Goal: Find specific page/section: Find specific page/section

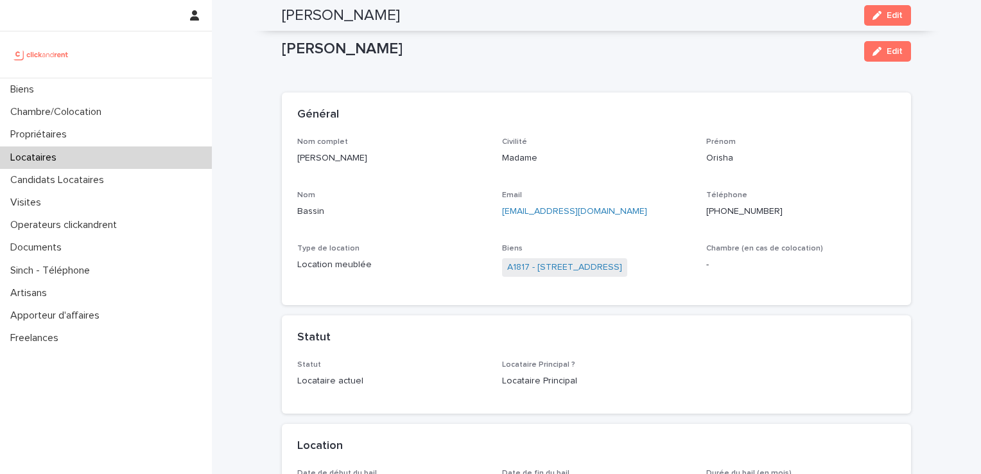
scroll to position [771, 0]
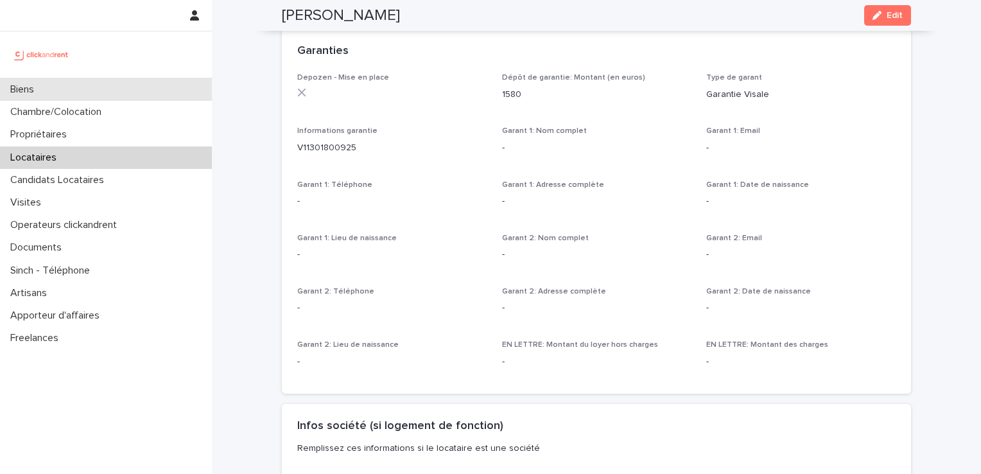
click at [49, 84] on div "Biens" at bounding box center [106, 89] width 212 height 22
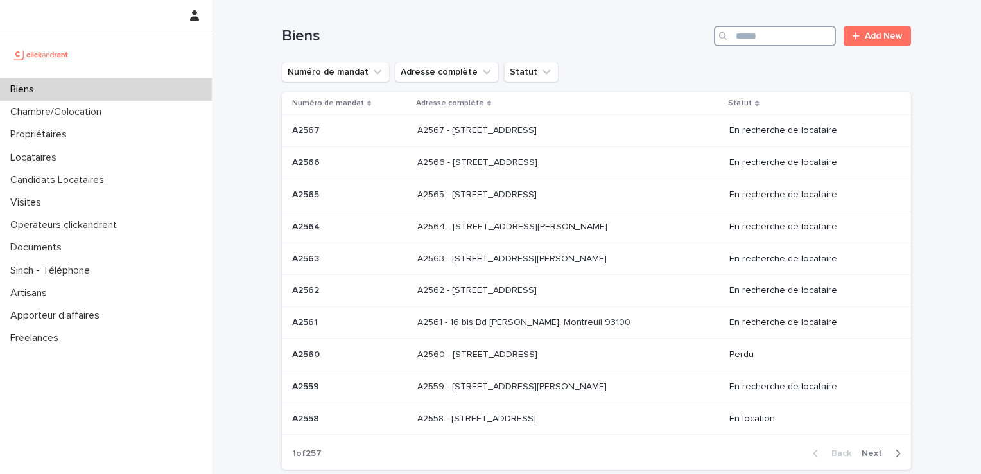
click at [740, 39] on input "Search" at bounding box center [775, 36] width 122 height 21
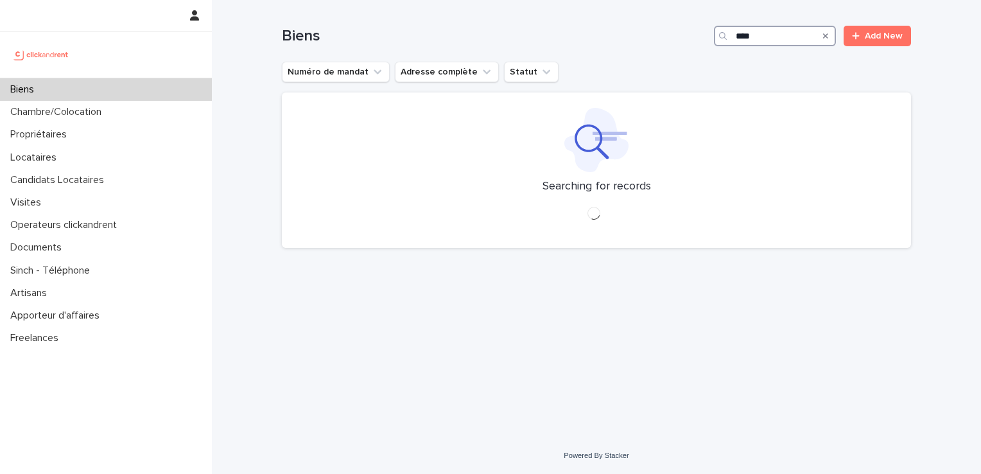
type input "****"
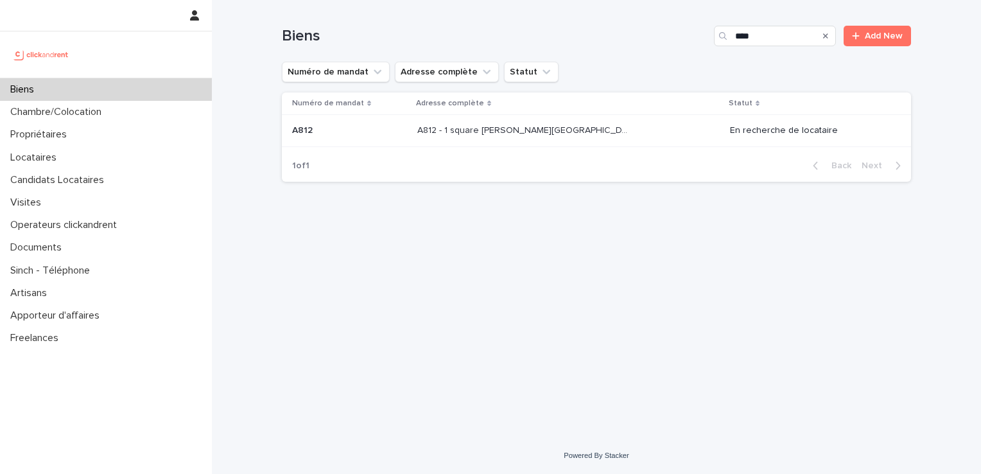
click at [357, 130] on p at bounding box center [349, 130] width 115 height 11
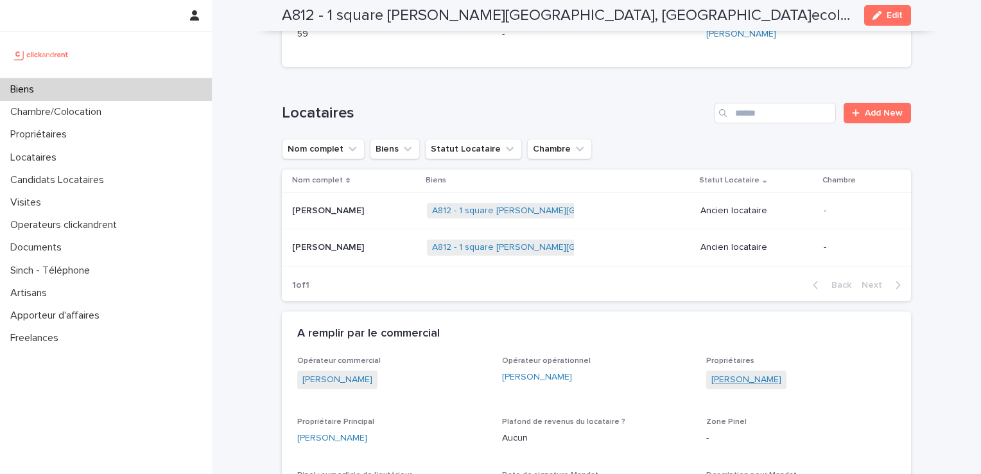
scroll to position [685, 0]
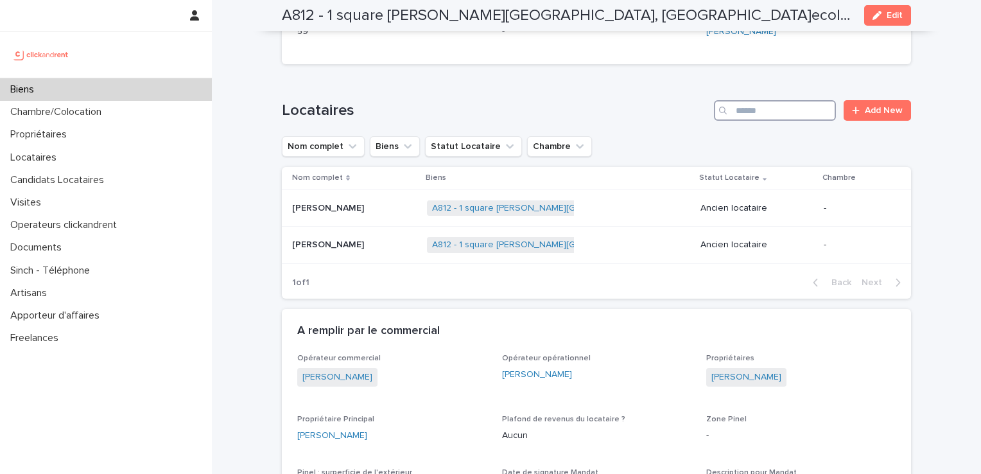
drag, startPoint x: 762, startPoint y: 68, endPoint x: 728, endPoint y: 71, distance: 34.8
click at [762, 100] on input "Search" at bounding box center [775, 110] width 122 height 21
click at [80, 93] on div "Biens" at bounding box center [106, 89] width 212 height 22
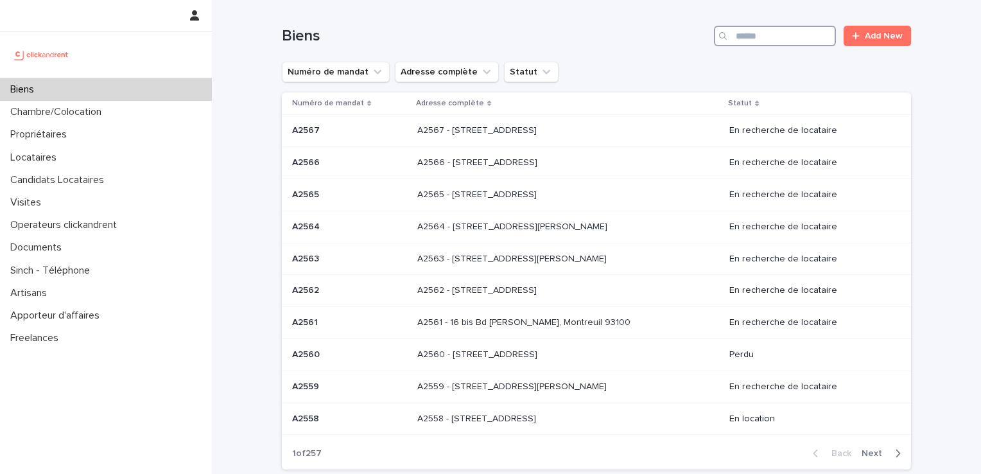
click at [762, 39] on input "Search" at bounding box center [775, 36] width 122 height 21
type input "*****"
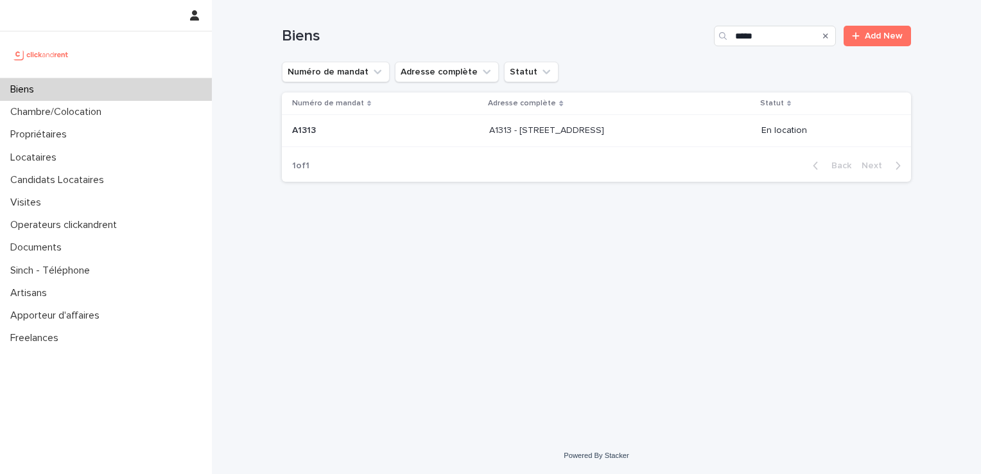
click at [306, 133] on p "A1313" at bounding box center [305, 129] width 26 height 13
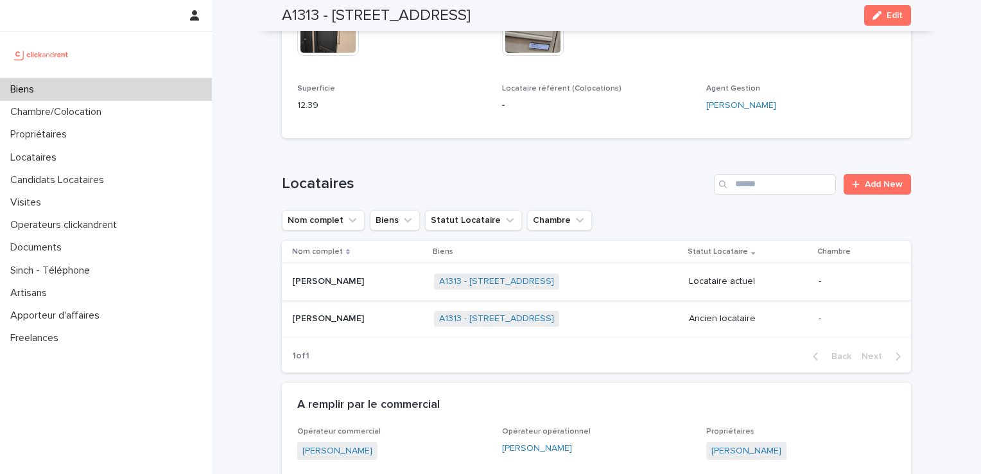
scroll to position [685, 0]
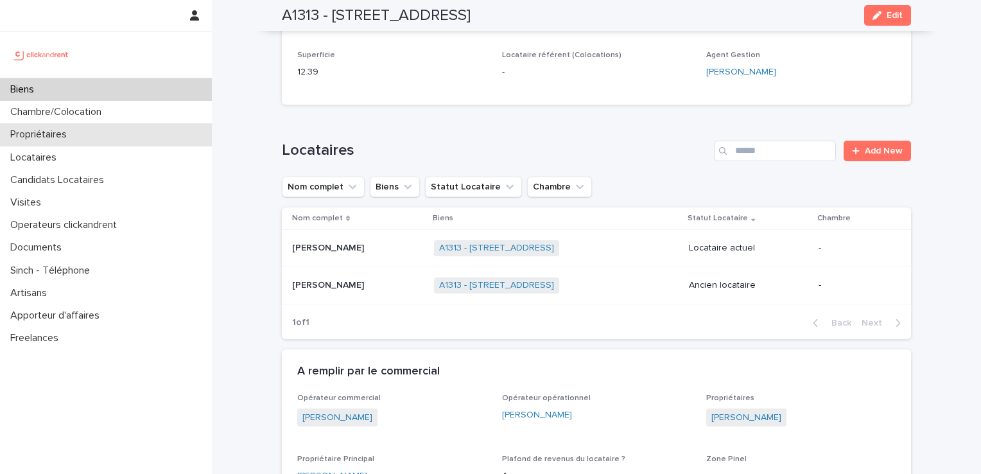
click at [82, 137] on div "Propriétaires" at bounding box center [106, 134] width 212 height 22
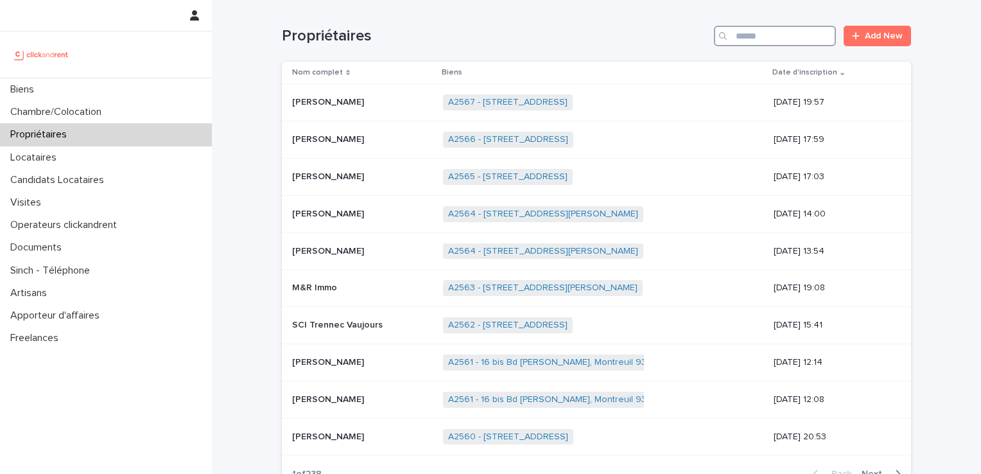
click at [764, 33] on input "Search" at bounding box center [775, 36] width 122 height 21
type input "********"
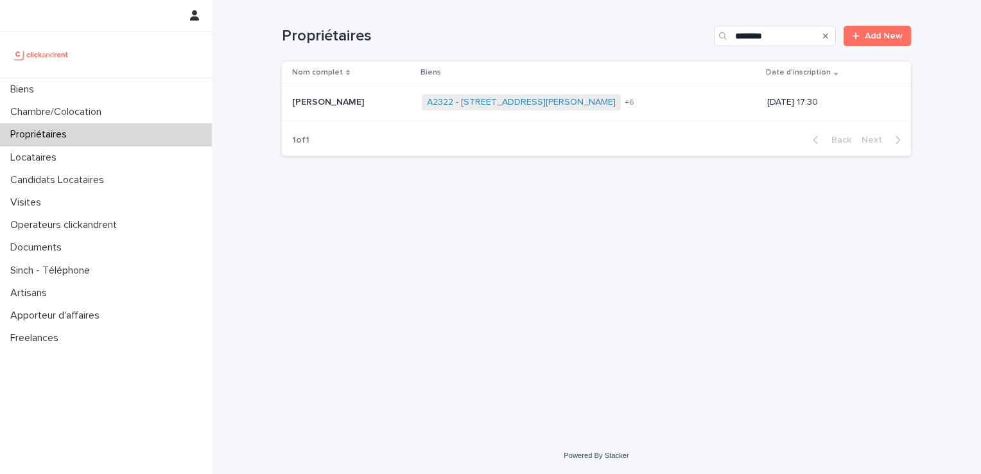
click at [365, 104] on p at bounding box center [351, 102] width 119 height 11
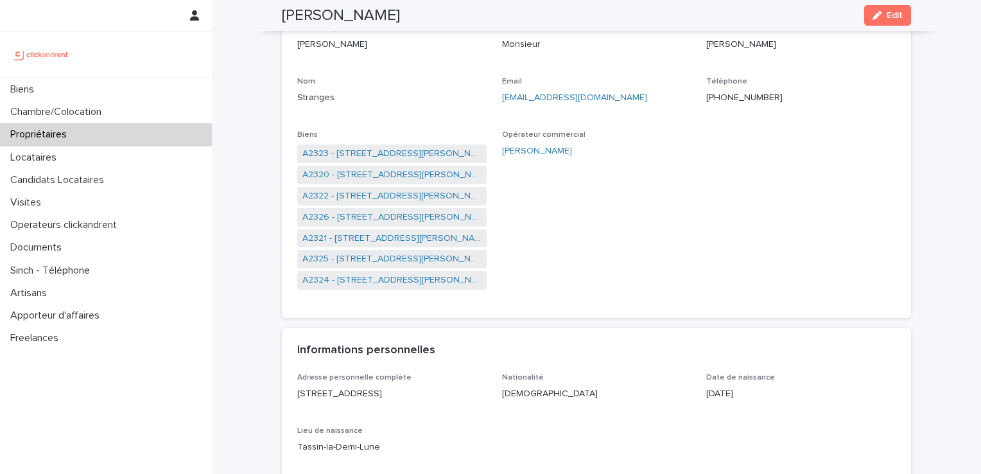
scroll to position [74, 0]
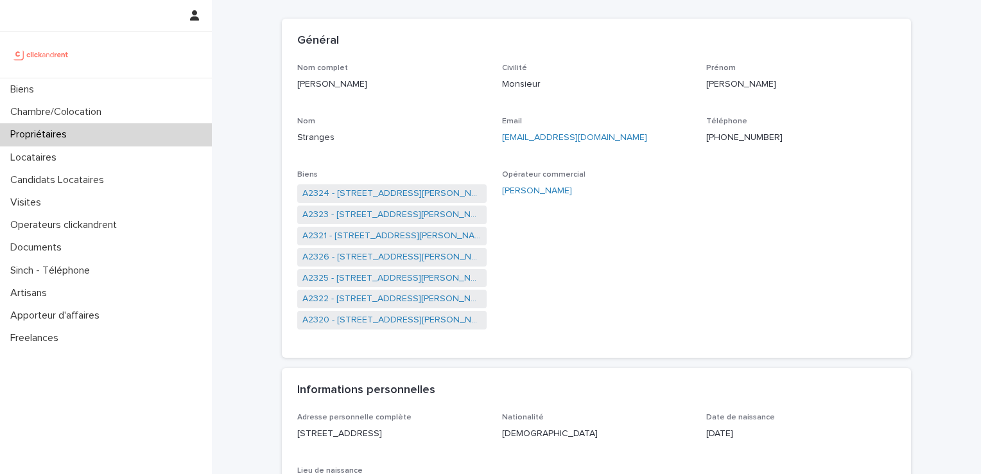
click at [89, 133] on div "Propriétaires" at bounding box center [106, 134] width 212 height 22
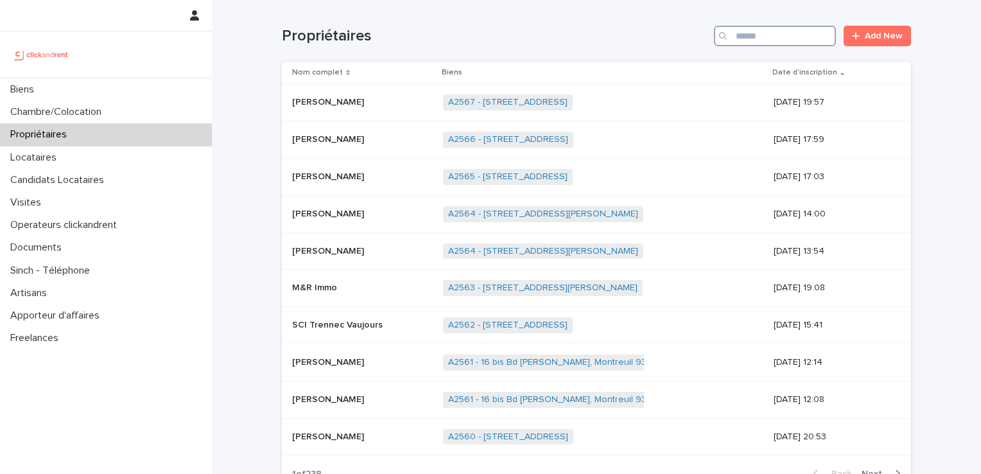
click at [773, 32] on input "Search" at bounding box center [775, 36] width 122 height 21
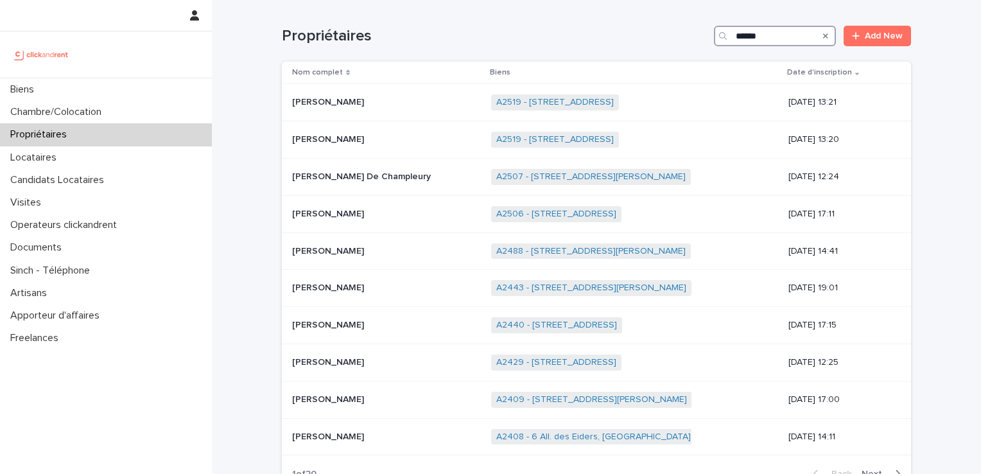
type input "******"
